Goal: Task Accomplishment & Management: Manage account settings

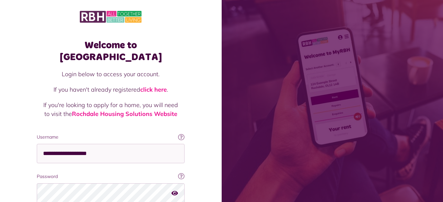
click at [10, 155] on div "Welcome to [GEOGRAPHIC_DATA] Login below to access your account. If you haven't…" at bounding box center [111, 132] width 222 height 265
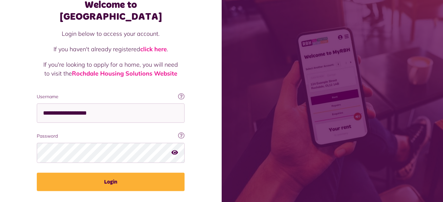
scroll to position [50, 0]
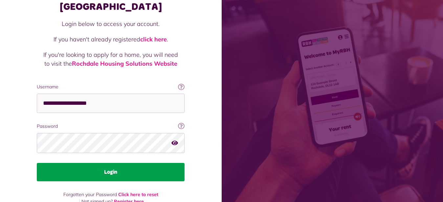
click at [109, 163] on button "Login" at bounding box center [111, 172] width 148 height 18
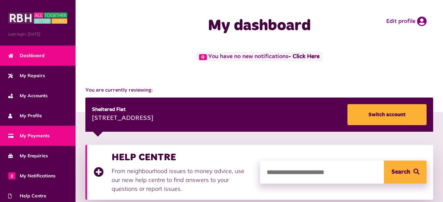
click at [36, 135] on span "My Payments" at bounding box center [28, 135] width 41 height 7
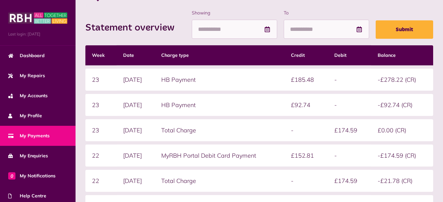
scroll to position [151, 0]
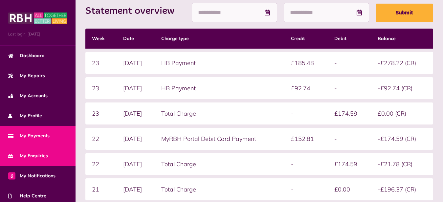
click at [10, 151] on link "My Enquiries" at bounding box center [38, 156] width 76 height 20
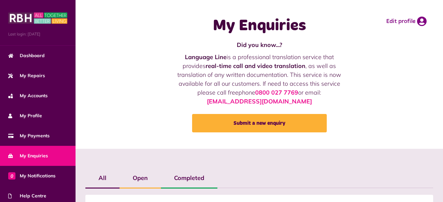
scroll to position [64, 0]
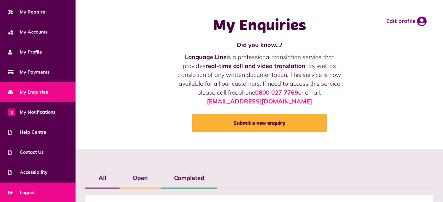
click at [32, 193] on span "Logout" at bounding box center [21, 192] width 27 height 7
